Goal: Check status: Check status

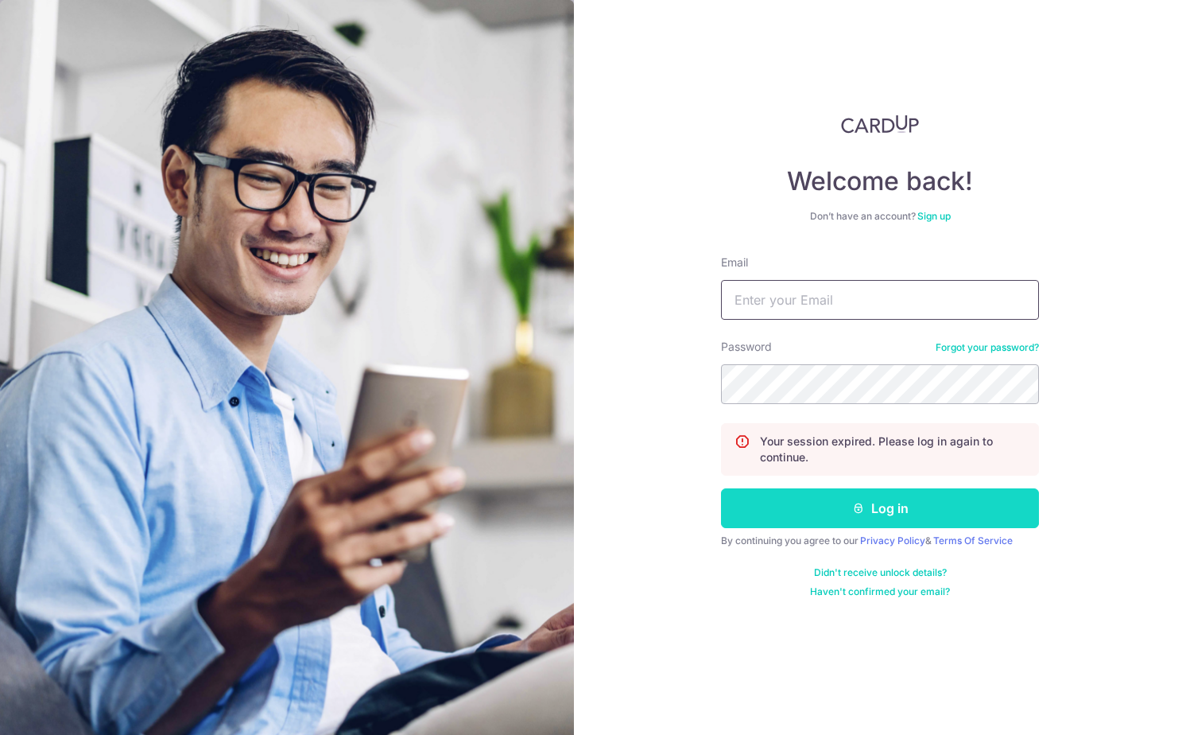
type input "[EMAIL_ADDRESS][DOMAIN_NAME]"
click at [803, 508] on button "Log in" at bounding box center [880, 508] width 318 height 40
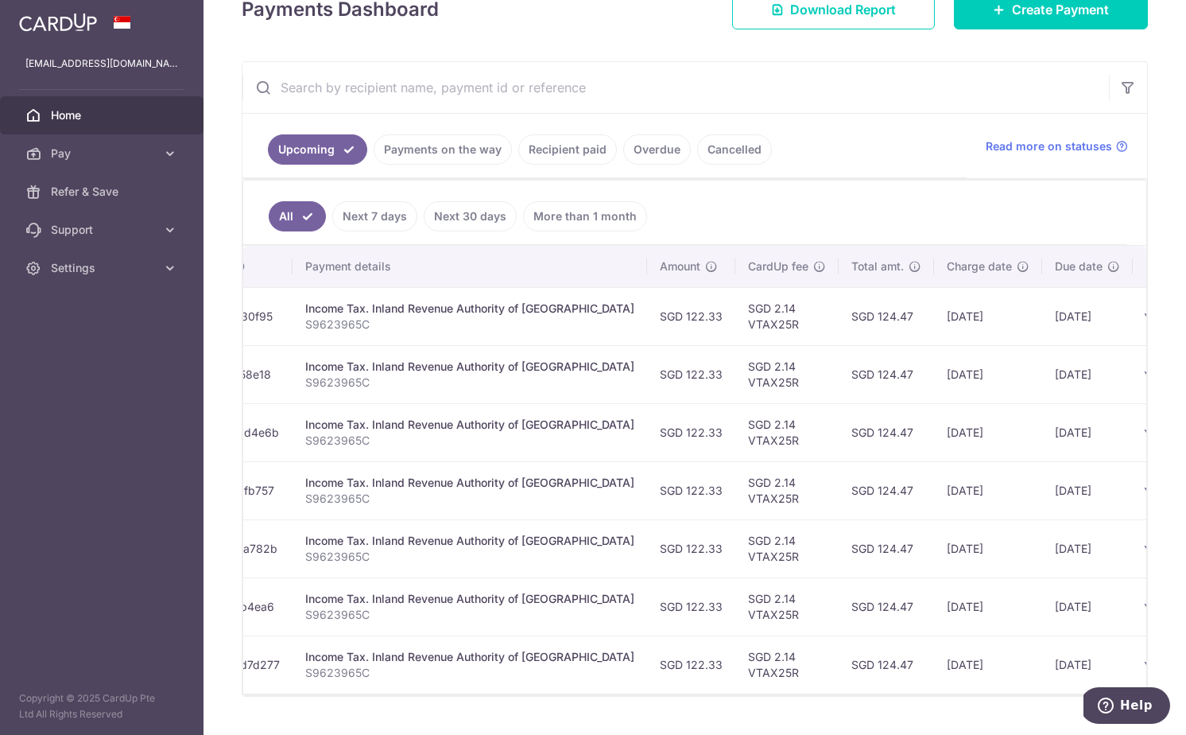
scroll to position [0, 295]
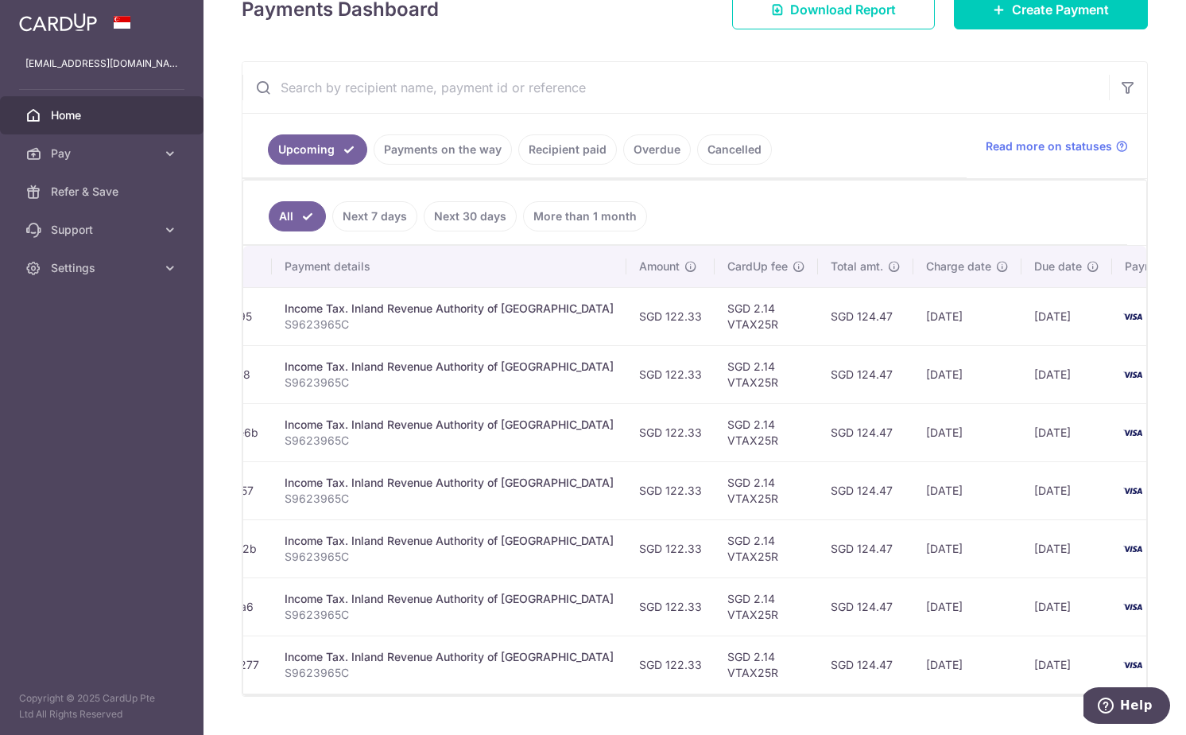
click at [451, 148] on link "Payments on the way" at bounding box center [443, 149] width 138 height 30
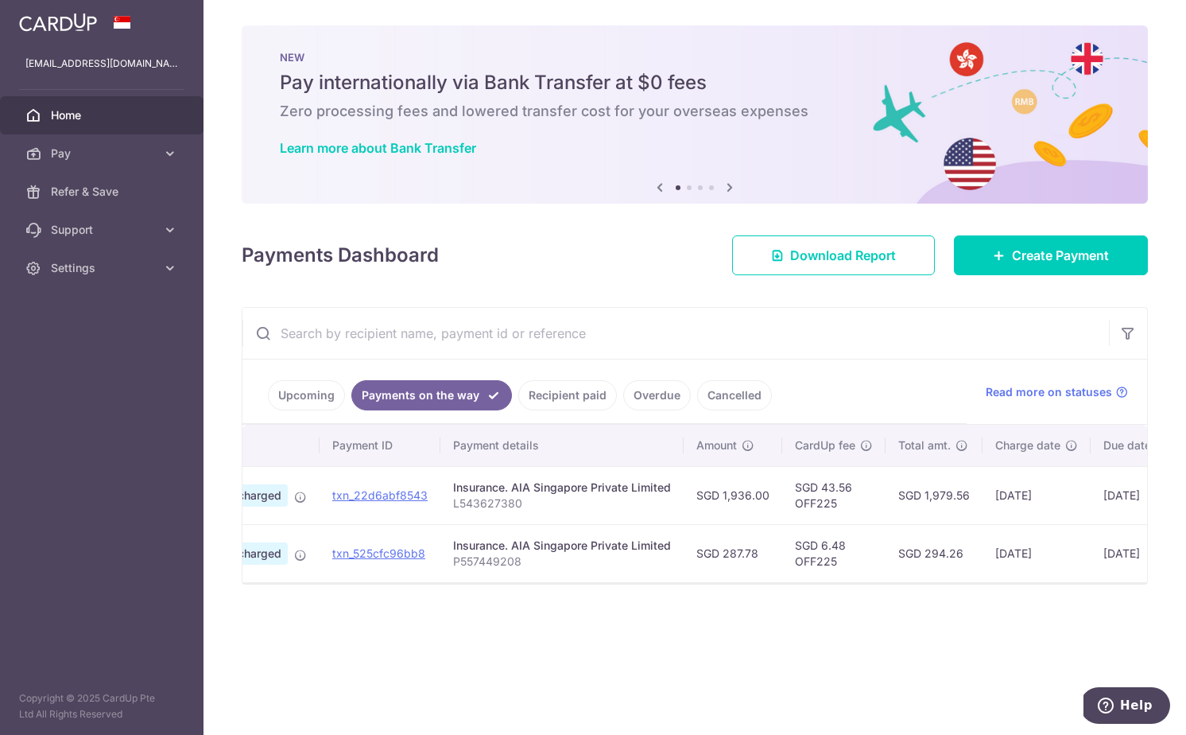
scroll to position [0, 0]
